Goal: Information Seeking & Learning: Learn about a topic

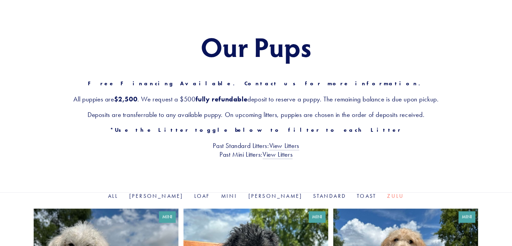
scroll to position [67, 0]
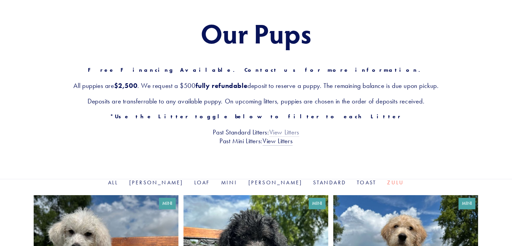
click at [291, 133] on link "View Litters" at bounding box center [284, 132] width 30 height 9
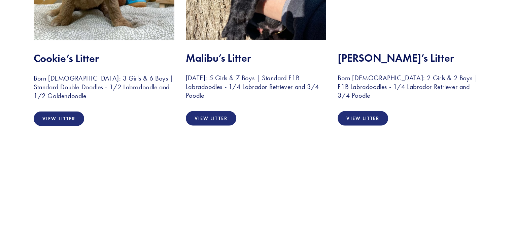
scroll to position [1495, 0]
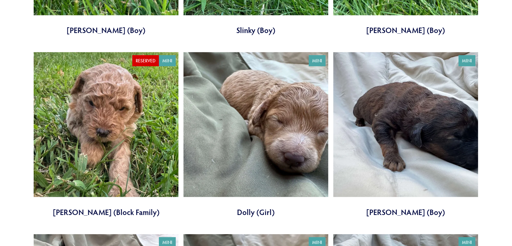
scroll to position [1482, 0]
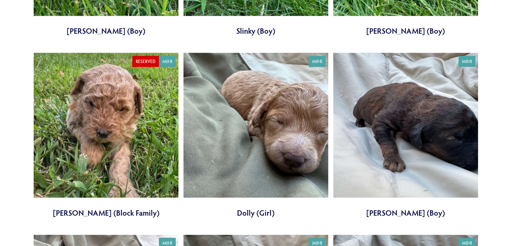
click at [87, 172] on link at bounding box center [106, 135] width 145 height 165
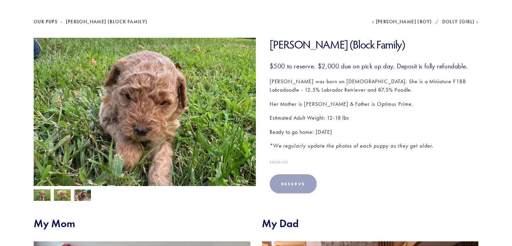
scroll to position [91, 0]
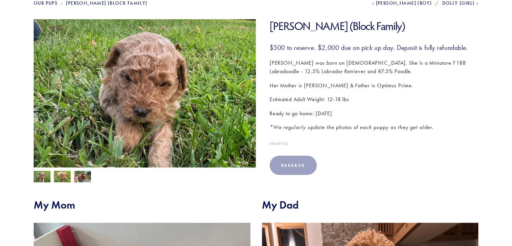
click at [61, 178] on img at bounding box center [62, 176] width 17 height 13
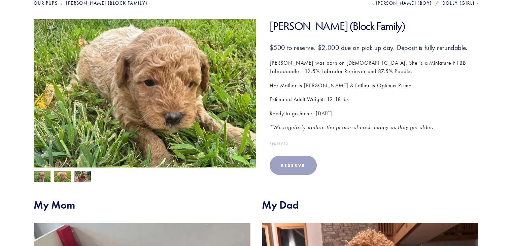
click at [84, 179] on img at bounding box center [82, 177] width 17 height 13
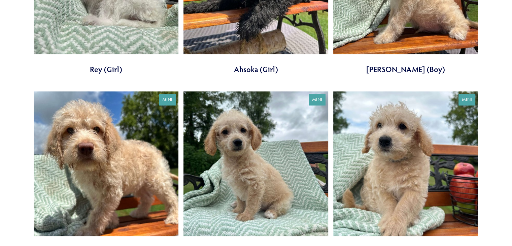
scroll to position [354, 0]
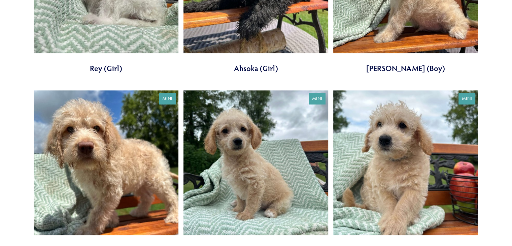
click at [303, 209] on link at bounding box center [256, 172] width 145 height 165
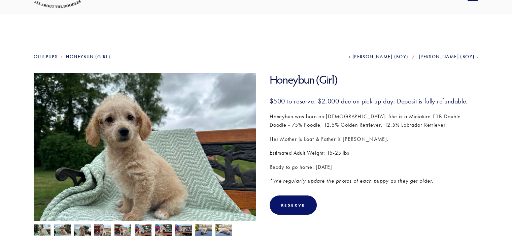
scroll to position [38, 0]
click at [42, 231] on img at bounding box center [42, 230] width 17 height 13
click at [63, 233] on img at bounding box center [62, 230] width 17 height 13
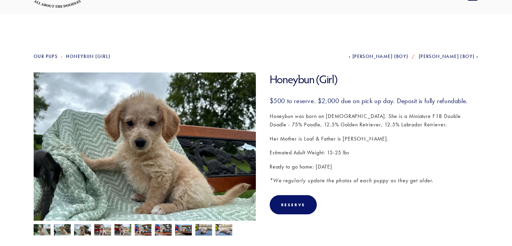
click at [85, 231] on img at bounding box center [82, 230] width 17 height 13
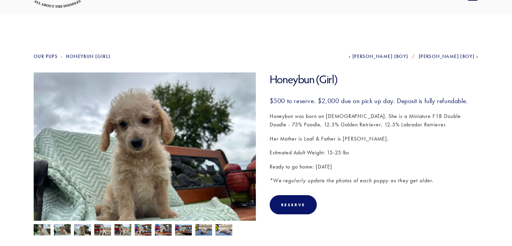
click at [98, 231] on img at bounding box center [102, 230] width 17 height 13
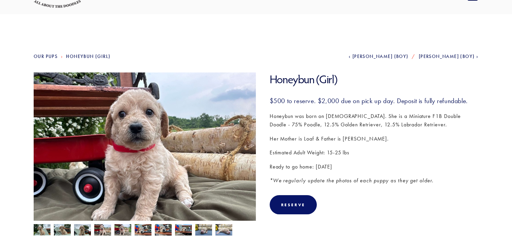
click at [104, 231] on img at bounding box center [102, 230] width 17 height 13
click at [119, 228] on img at bounding box center [122, 230] width 17 height 13
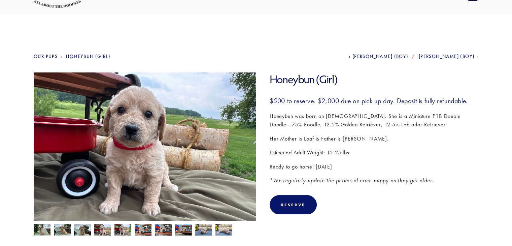
click at [135, 228] on img at bounding box center [143, 230] width 17 height 13
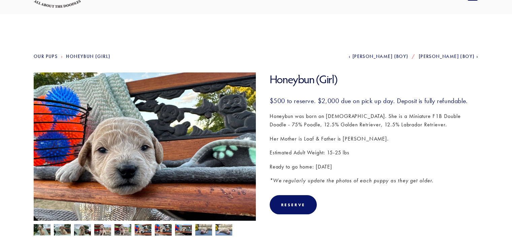
click at [148, 230] on img at bounding box center [143, 230] width 17 height 13
click at [145, 227] on img at bounding box center [143, 230] width 17 height 13
click at [161, 229] on img at bounding box center [163, 229] width 17 height 13
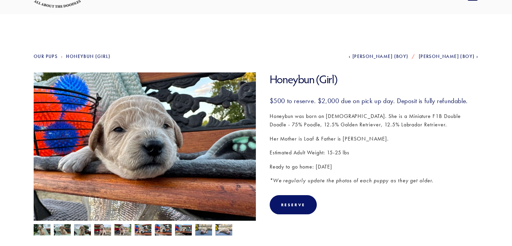
click at [177, 229] on img at bounding box center [183, 230] width 17 height 13
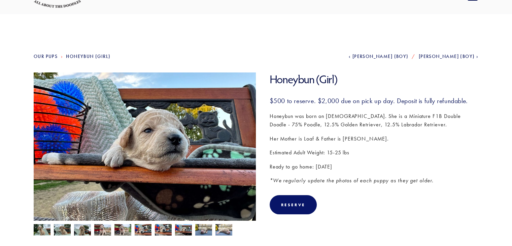
click at [189, 228] on img at bounding box center [183, 230] width 17 height 13
click at [206, 230] on img at bounding box center [203, 229] width 17 height 13
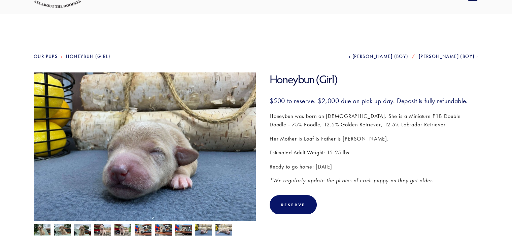
click at [217, 230] on img at bounding box center [223, 229] width 17 height 13
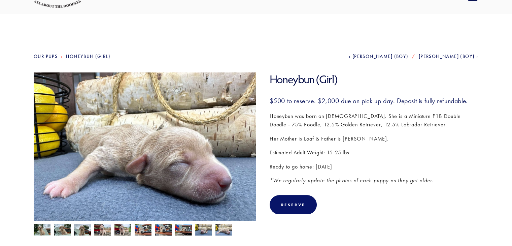
click at [211, 231] on img at bounding box center [203, 229] width 17 height 13
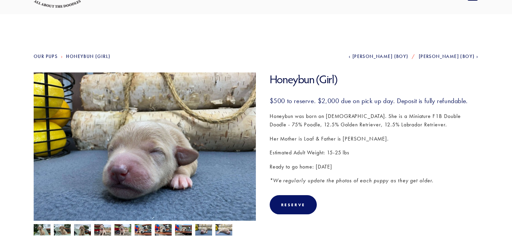
click at [176, 228] on img at bounding box center [183, 230] width 17 height 13
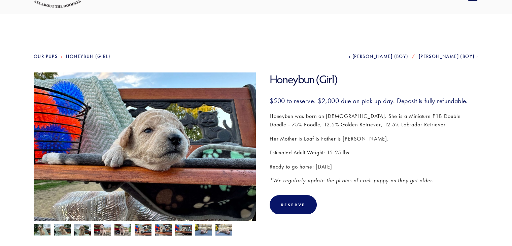
click at [149, 230] on img at bounding box center [143, 230] width 17 height 13
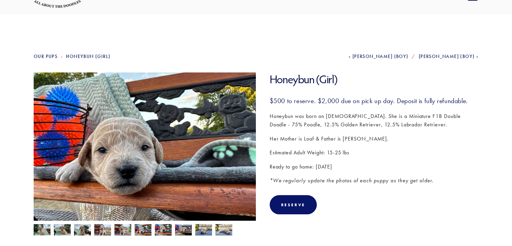
click at [128, 230] on img at bounding box center [122, 230] width 17 height 13
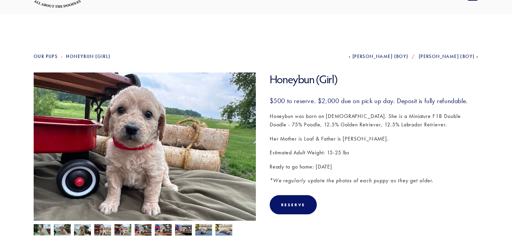
click at [107, 232] on img at bounding box center [102, 230] width 17 height 13
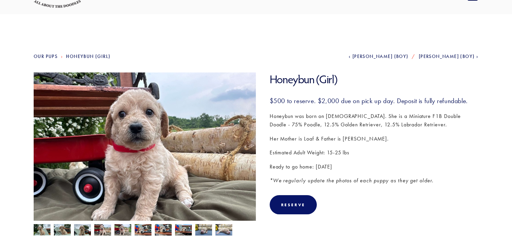
click at [90, 233] on img at bounding box center [82, 230] width 17 height 13
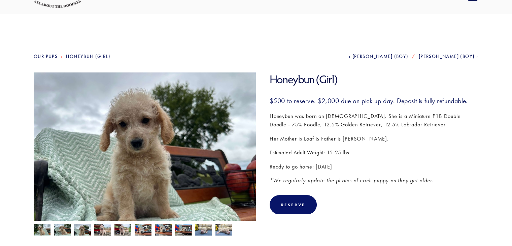
click at [75, 234] on img at bounding box center [82, 230] width 17 height 13
click at [63, 234] on img at bounding box center [62, 230] width 17 height 13
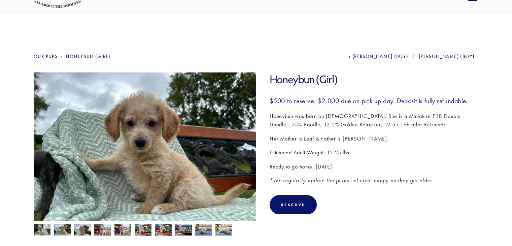
click at [55, 233] on img at bounding box center [62, 230] width 17 height 13
click at [42, 229] on img at bounding box center [42, 230] width 17 height 13
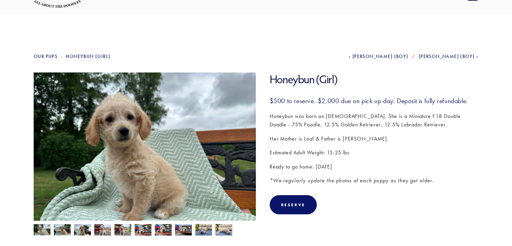
click at [162, 172] on img at bounding box center [145, 155] width 222 height 167
click at [40, 228] on img at bounding box center [42, 230] width 17 height 13
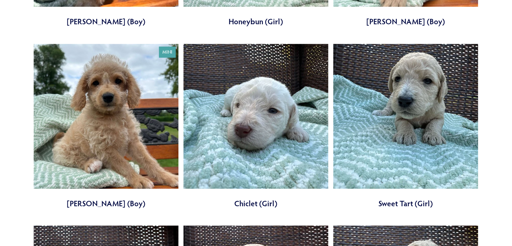
scroll to position [583, 0]
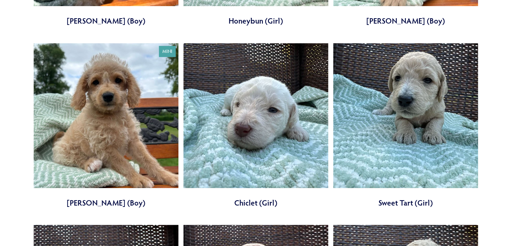
click at [110, 112] on link at bounding box center [106, 125] width 145 height 165
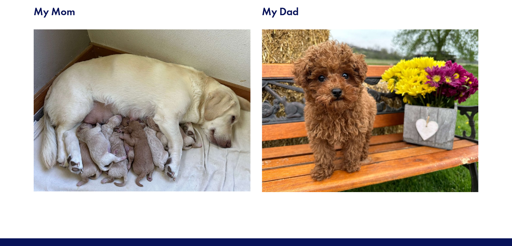
scroll to position [283, 0]
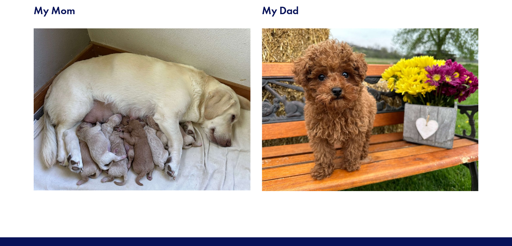
click at [110, 113] on img at bounding box center [142, 109] width 217 height 162
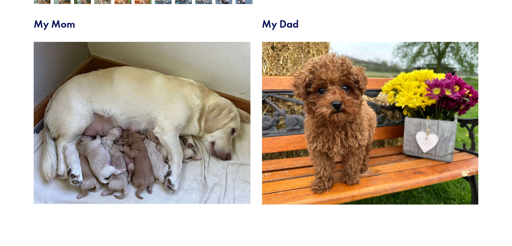
click at [110, 113] on img at bounding box center [142, 123] width 217 height 162
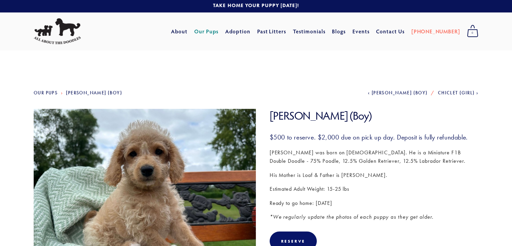
scroll to position [0, 0]
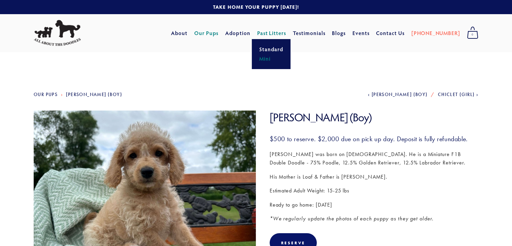
click at [280, 59] on link "Mini" at bounding box center [271, 58] width 28 height 9
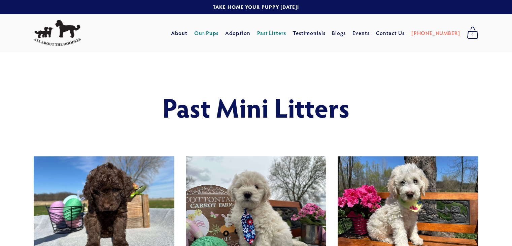
click at [219, 37] on link "Our Pups" at bounding box center [206, 33] width 25 height 12
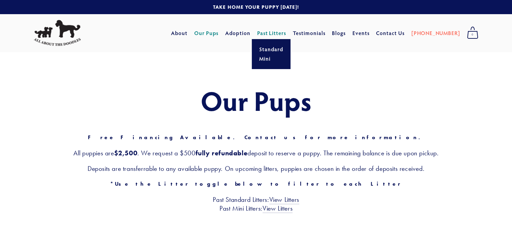
click at [283, 30] on link "Past Litters" at bounding box center [271, 32] width 29 height 7
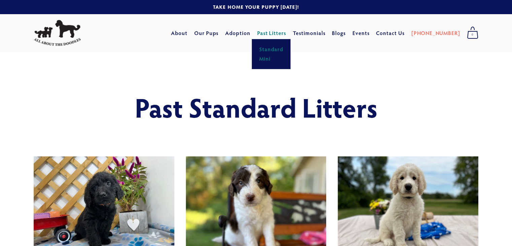
click at [281, 57] on link "Mini" at bounding box center [271, 58] width 28 height 9
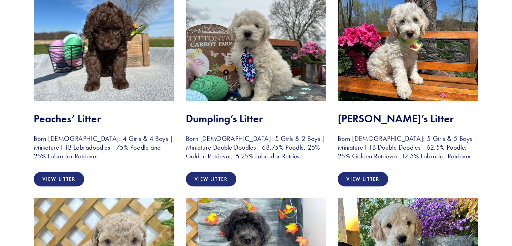
scroll to position [162, 0]
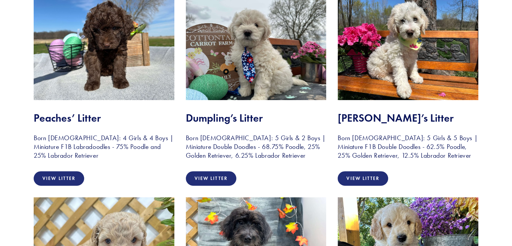
click at [263, 101] on div at bounding box center [256, 47] width 152 height 117
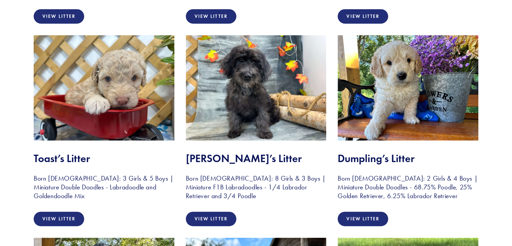
scroll to position [323, 0]
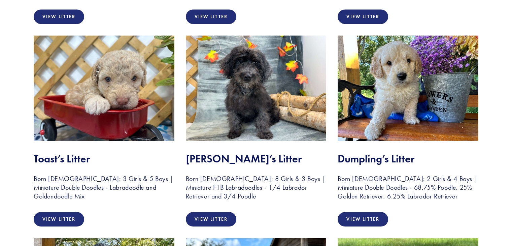
click at [261, 100] on img at bounding box center [256, 87] width 141 height 105
click at [219, 221] on link "View Litter" at bounding box center [211, 219] width 51 height 14
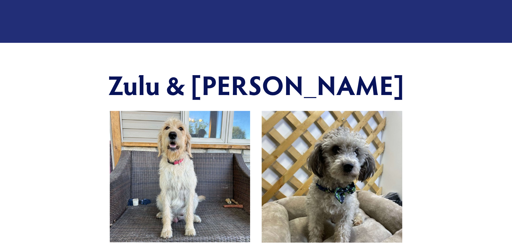
scroll to position [175, 0]
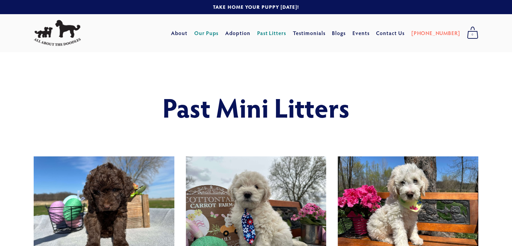
click at [219, 33] on link "Our Pups" at bounding box center [206, 33] width 25 height 12
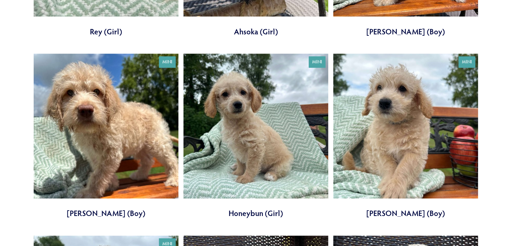
scroll to position [404, 0]
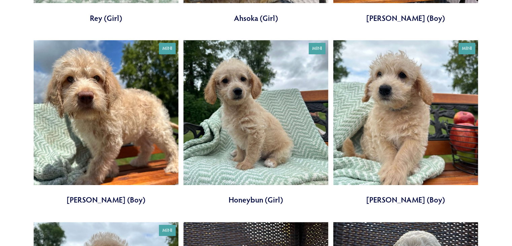
click at [261, 124] on link at bounding box center [256, 122] width 145 height 165
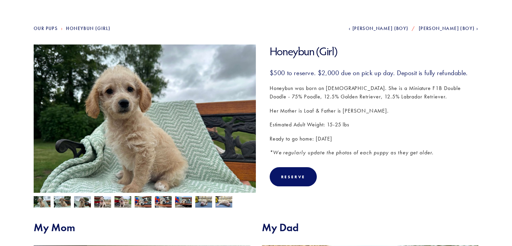
scroll to position [67, 0]
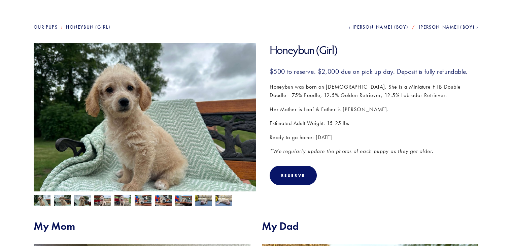
click at [159, 151] on img at bounding box center [145, 126] width 222 height 167
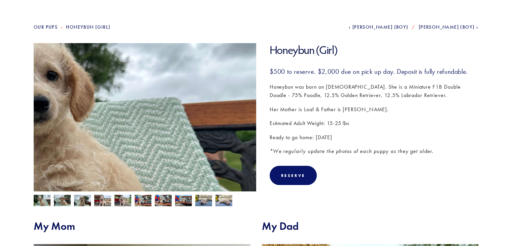
click at [44, 205] on img at bounding box center [42, 201] width 17 height 13
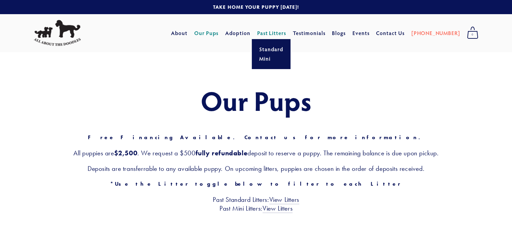
click at [287, 36] on link "Past Litters" at bounding box center [271, 32] width 29 height 7
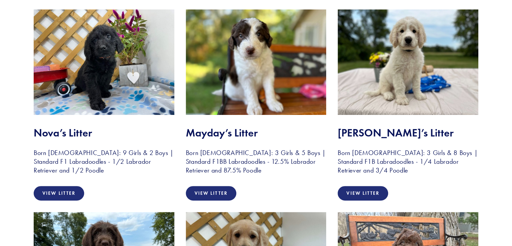
scroll to position [148, 0]
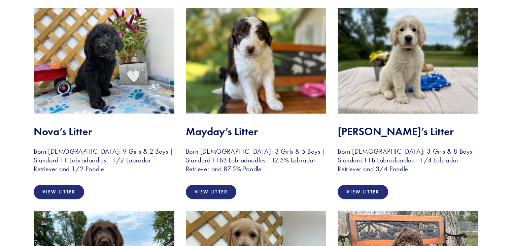
click at [280, 51] on img at bounding box center [256, 60] width 141 height 105
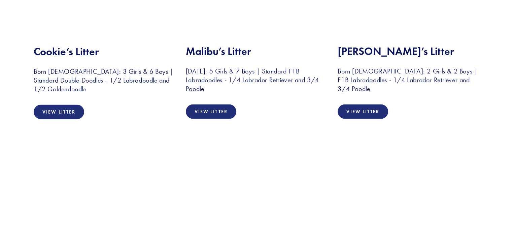
scroll to position [1468, 0]
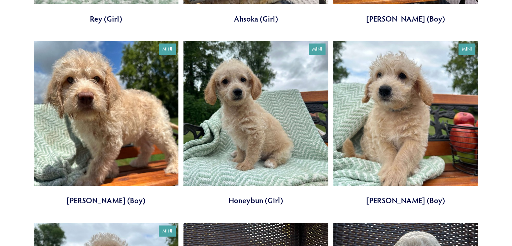
scroll to position [404, 0]
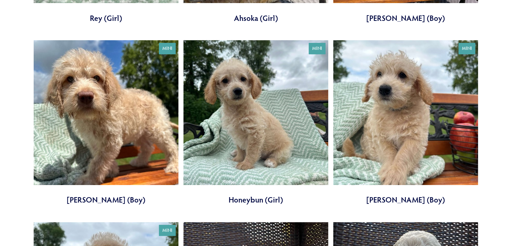
click at [405, 198] on link at bounding box center [405, 122] width 145 height 165
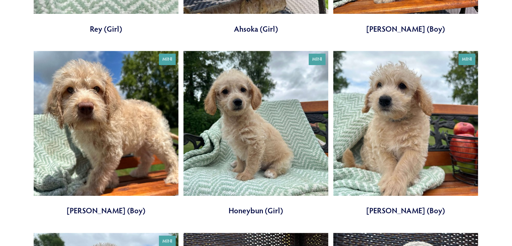
scroll to position [393, 0]
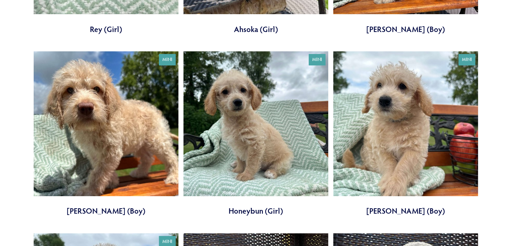
click at [249, 145] on link at bounding box center [256, 133] width 145 height 165
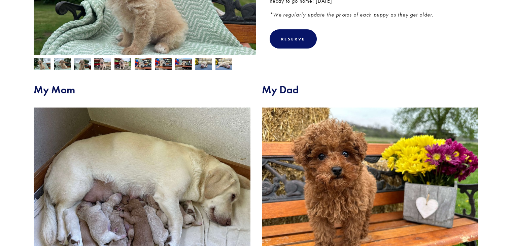
scroll to position [202, 0]
